Goal: Transaction & Acquisition: Purchase product/service

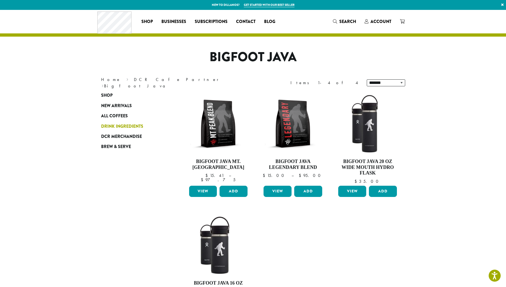
click at [115, 122] on link "Drink Ingredients" at bounding box center [133, 126] width 64 height 10
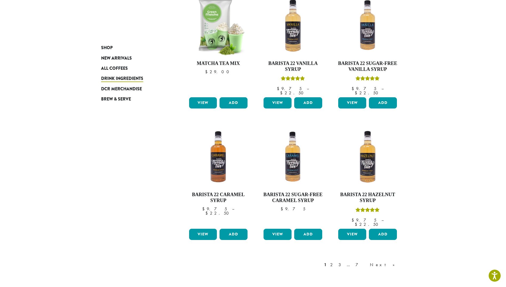
scroll to position [347, 0]
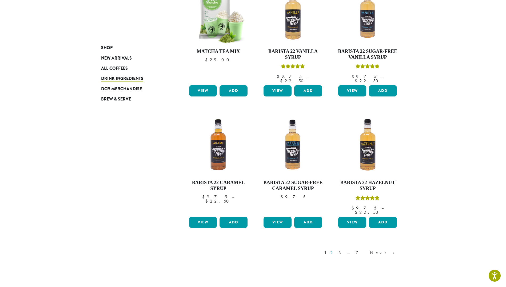
click at [336, 249] on link "2" at bounding box center [332, 252] width 7 height 6
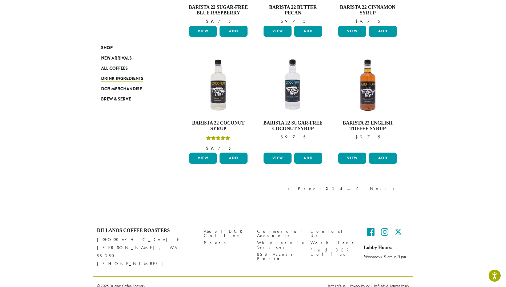
scroll to position [409, 0]
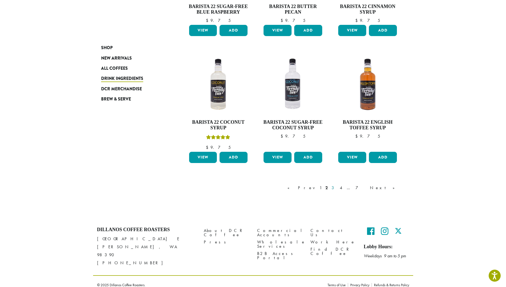
click at [337, 187] on link "3" at bounding box center [334, 187] width 7 height 6
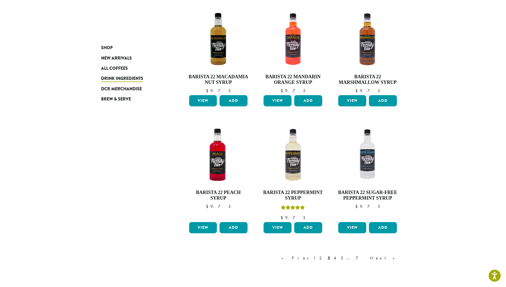
scroll to position [353, 0]
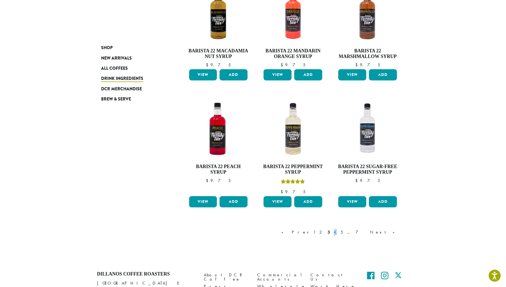
click at [338, 231] on link "4" at bounding box center [335, 232] width 5 height 6
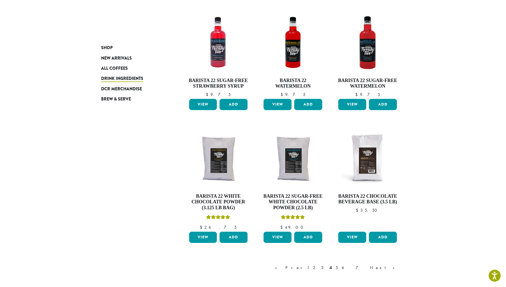
scroll to position [353, 0]
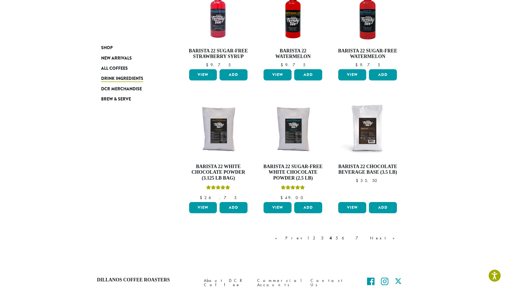
click at [339, 239] on link "5" at bounding box center [337, 238] width 5 height 6
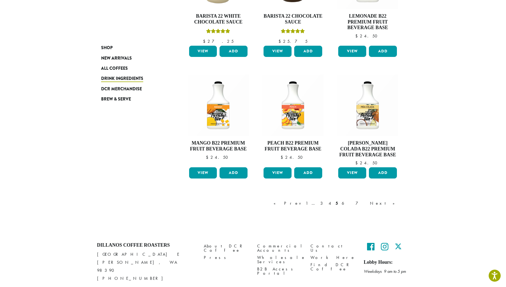
scroll to position [407, 0]
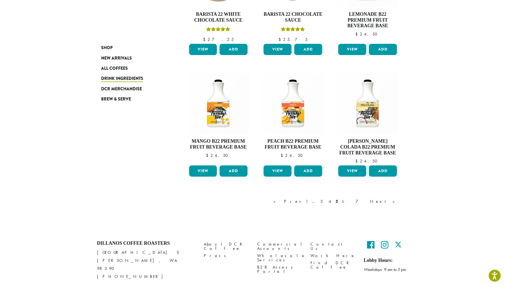
click at [353, 202] on link "6" at bounding box center [347, 201] width 12 height 6
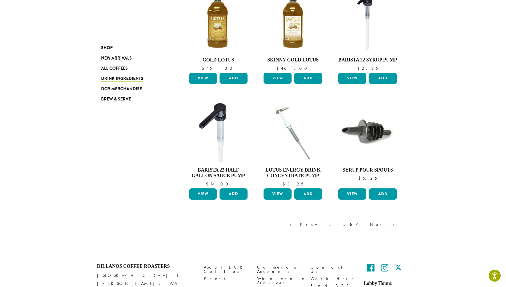
scroll to position [353, 0]
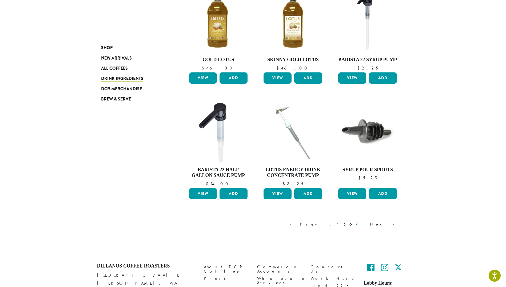
click at [368, 221] on link "7" at bounding box center [361, 224] width 13 height 6
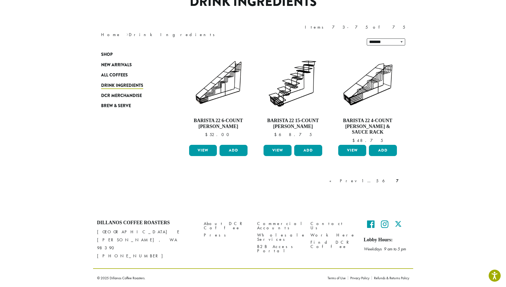
scroll to position [28, 0]
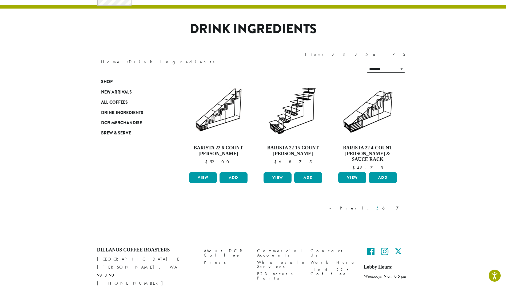
click at [380, 205] on link "5" at bounding box center [377, 208] width 5 height 6
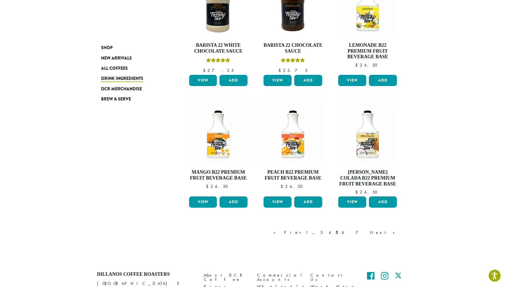
scroll to position [407, 0]
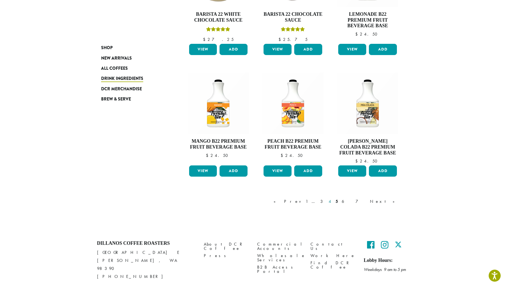
click at [333, 203] on link "4" at bounding box center [330, 201] width 5 height 6
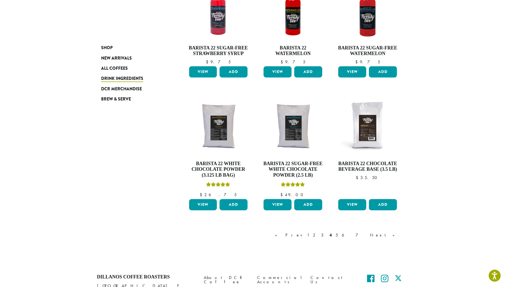
scroll to position [380, 0]
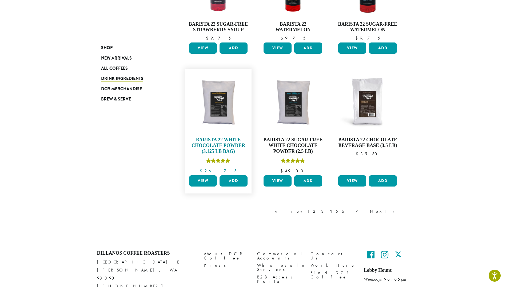
click at [219, 106] on img at bounding box center [218, 101] width 61 height 61
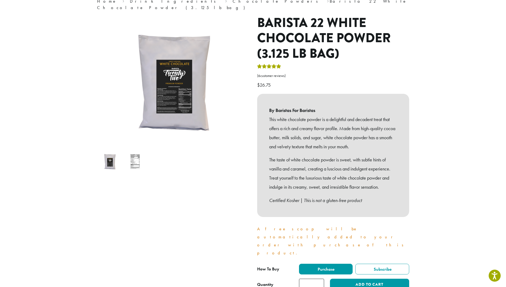
scroll to position [53, 0]
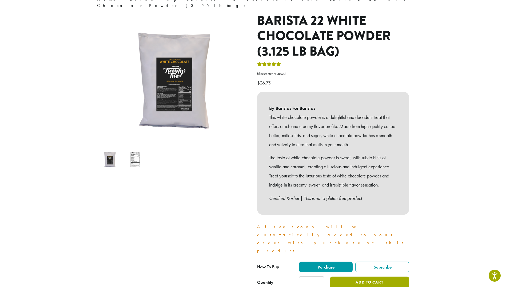
click at [359, 276] on button "Add to cart" at bounding box center [369, 282] width 79 height 12
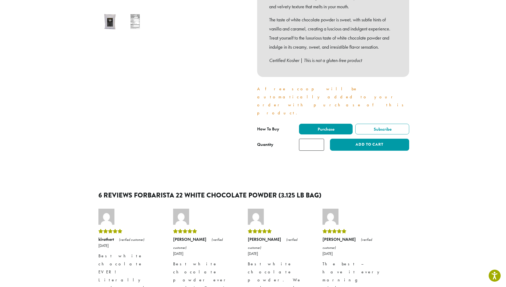
scroll to position [31, 0]
